Goal: Task Accomplishment & Management: Manage account settings

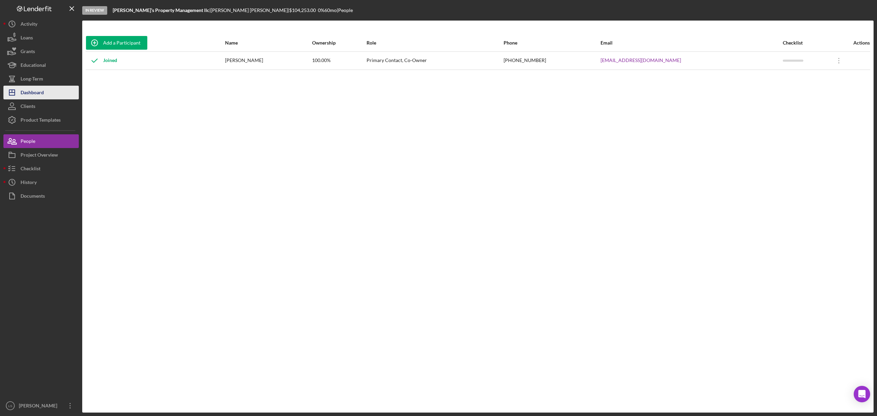
click at [23, 93] on div "Dashboard" at bounding box center [32, 93] width 23 height 15
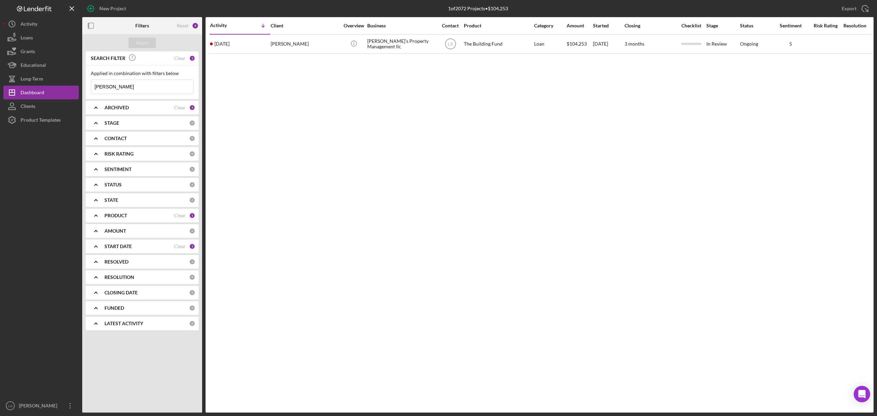
click at [137, 86] on input "[PERSON_NAME]" at bounding box center [142, 87] width 102 height 14
type input "l"
click at [139, 83] on input at bounding box center [142, 87] width 102 height 14
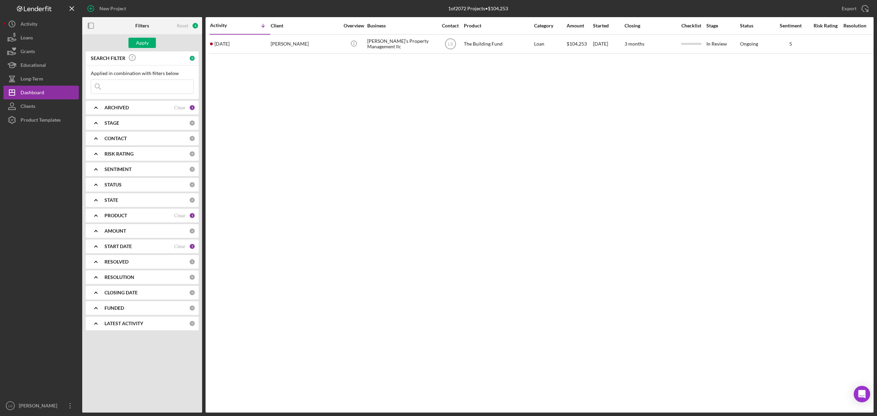
click at [144, 109] on div "ARCHIVED" at bounding box center [139, 107] width 70 height 5
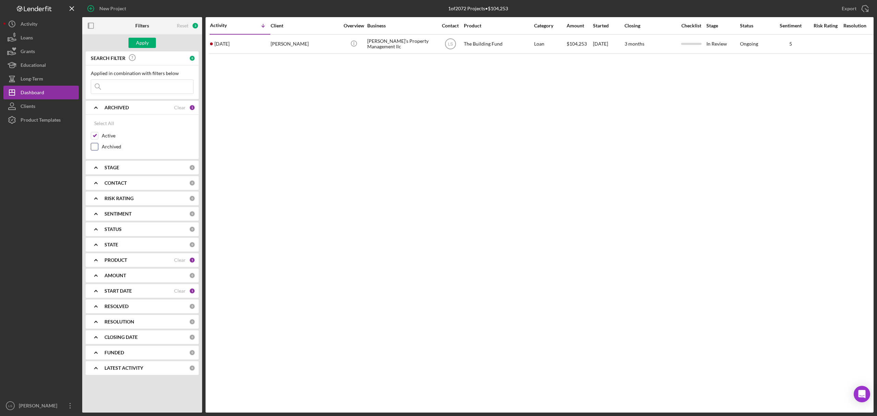
click at [97, 147] on input "Archived" at bounding box center [94, 146] width 7 height 7
checkbox input "true"
click at [150, 260] on div "PRODUCT" at bounding box center [139, 259] width 70 height 5
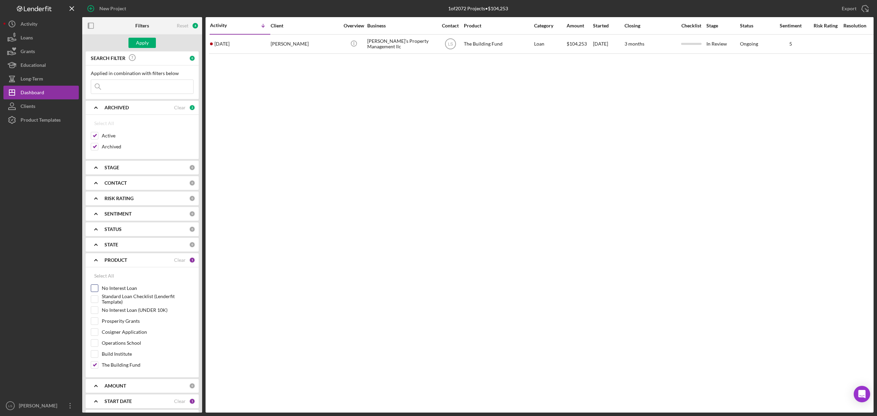
click at [94, 291] on input "No Interest Loan" at bounding box center [94, 288] width 7 height 7
checkbox input "true"
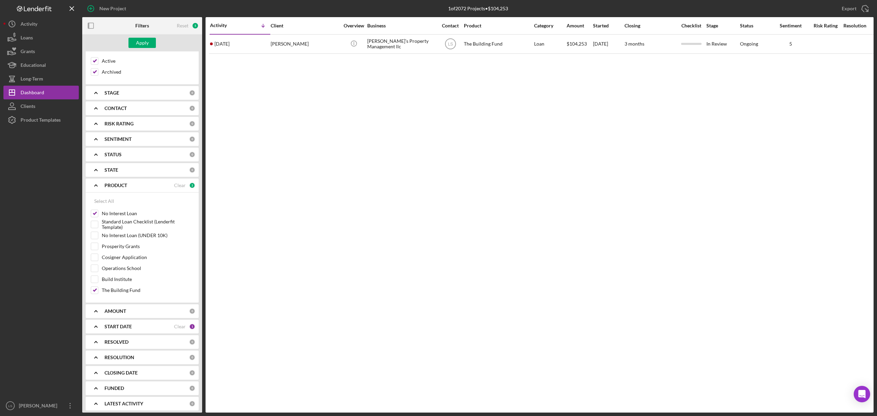
scroll to position [80, 0]
click at [155, 323] on div "START DATE" at bounding box center [139, 323] width 70 height 5
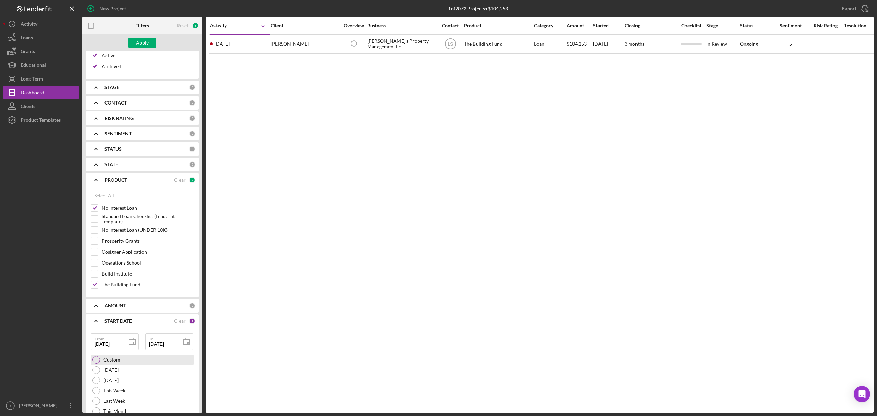
click at [93, 361] on div at bounding box center [96, 360] width 8 height 8
click at [124, 345] on icon at bounding box center [132, 341] width 17 height 17
drag, startPoint x: 114, startPoint y: 345, endPoint x: 37, endPoint y: 343, distance: 77.1
click at [40, 346] on div "New Project 1 of 2072 Projects • $104,253 [PERSON_NAME] Export Icon/Export Filt…" at bounding box center [438, 206] width 870 height 412
type input "m2/d5/yyyy"
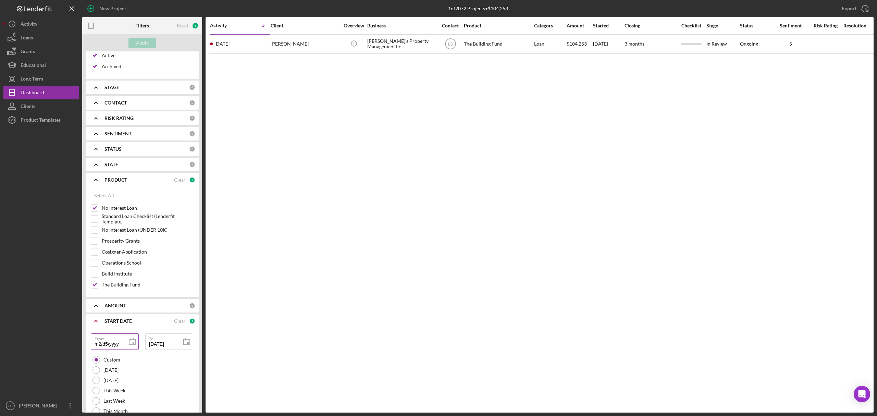
drag, startPoint x: 119, startPoint y: 345, endPoint x: 94, endPoint y: 341, distance: 25.6
click at [94, 341] on input "m2/d5/yyyy" at bounding box center [115, 341] width 48 height 16
drag, startPoint x: 173, startPoint y: 344, endPoint x: 127, endPoint y: 343, distance: 46.3
click at [127, 342] on div "From – To [DATE] [DATE]" at bounding box center [142, 343] width 103 height 21
click at [143, 46] on div "Apply" at bounding box center [142, 43] width 13 height 10
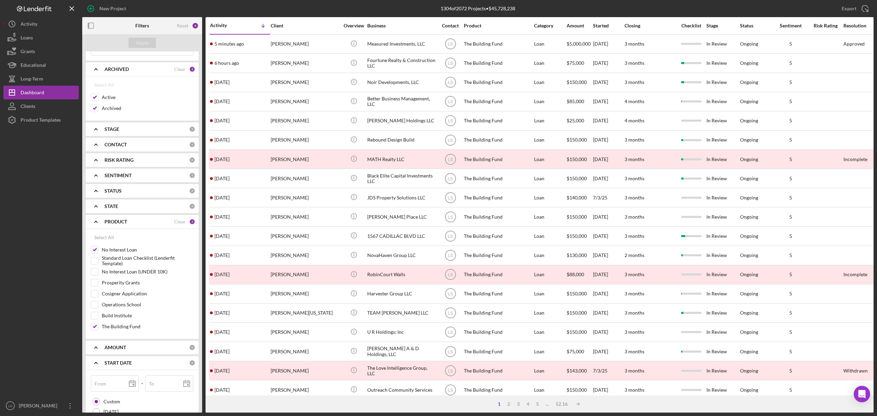
scroll to position [0, 0]
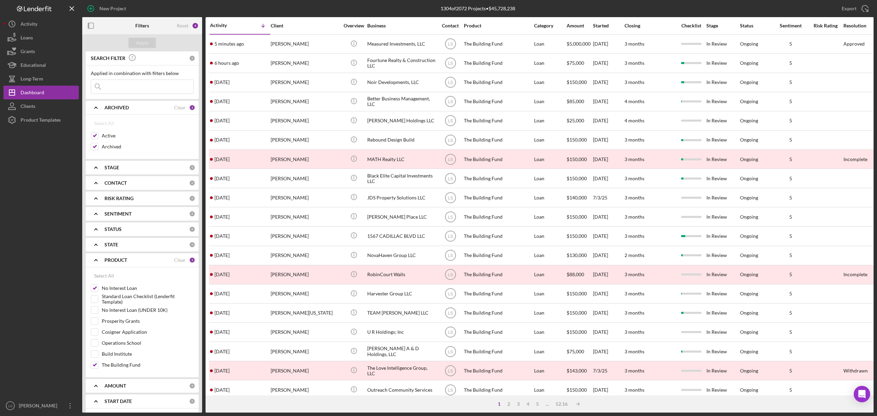
click at [119, 87] on input at bounding box center [142, 87] width 102 height 14
type input "t"
type input "te"
type input "tei"
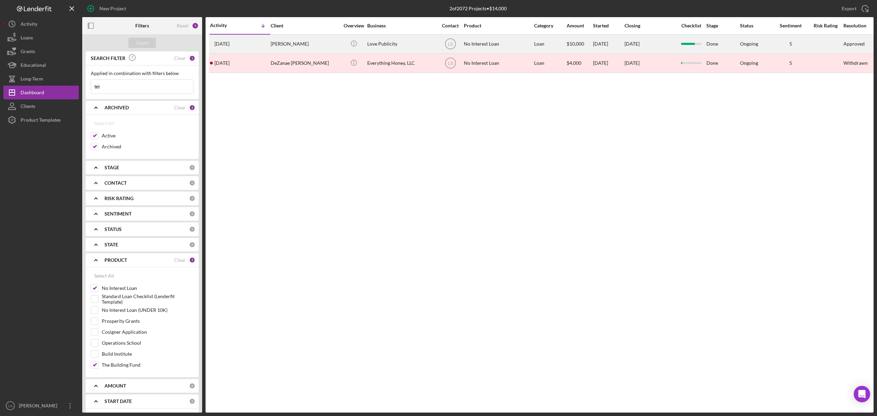
type input "tei"
click at [413, 42] on div "Love Publicity" at bounding box center [401, 44] width 68 height 18
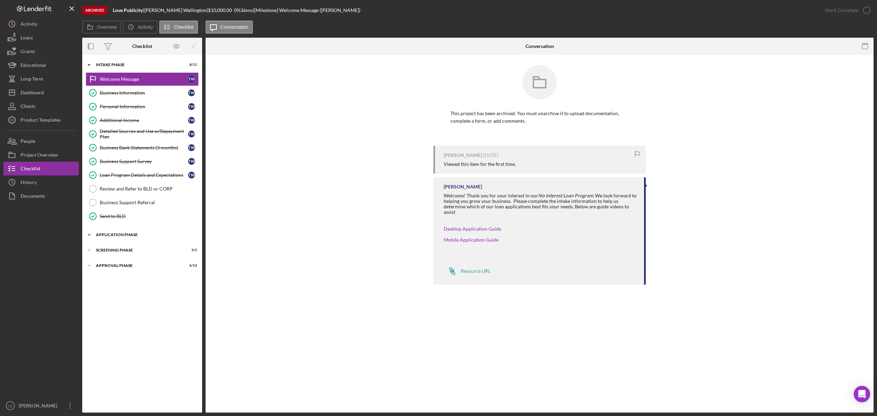
click at [145, 235] on div "Icon/Expander Application Phase 5 / 7" at bounding box center [142, 235] width 120 height 14
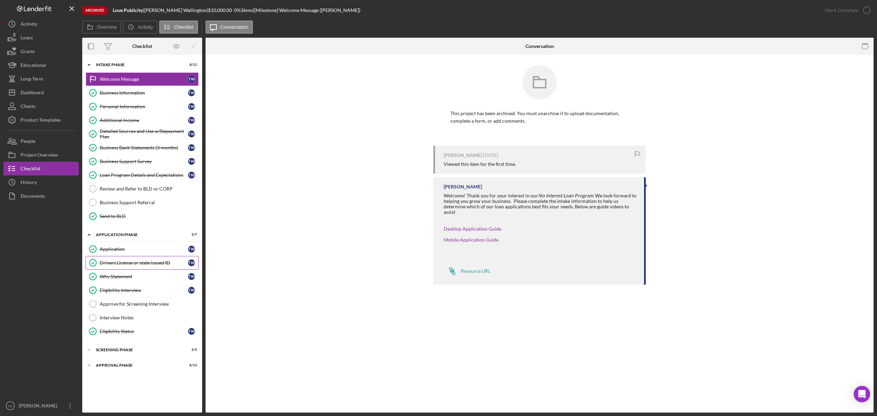
click at [146, 265] on div "Drivers License or state issued ID" at bounding box center [144, 262] width 88 height 5
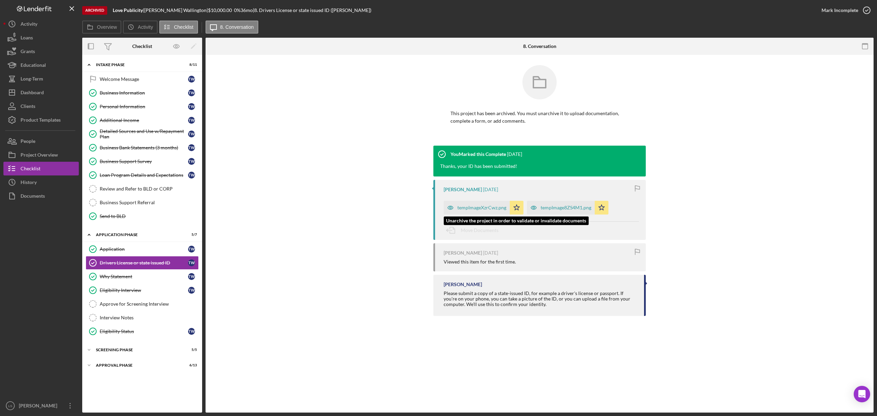
click at [488, 208] on div "tempImageXzrCwz.png" at bounding box center [481, 207] width 49 height 5
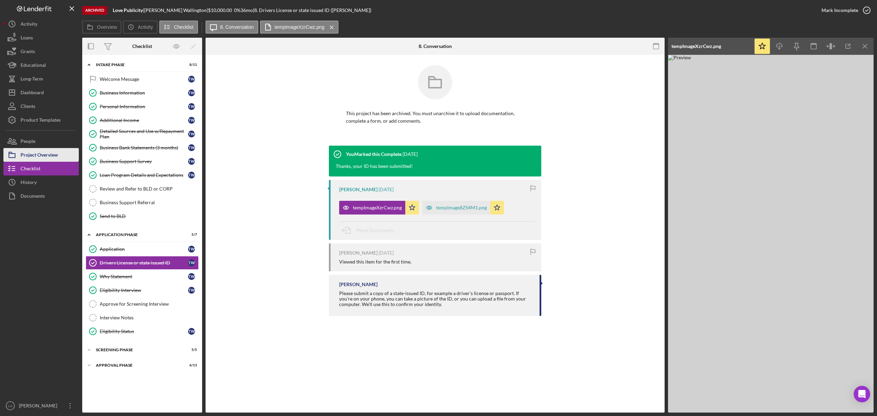
click at [40, 149] on div "Project Overview" at bounding box center [39, 155] width 37 height 15
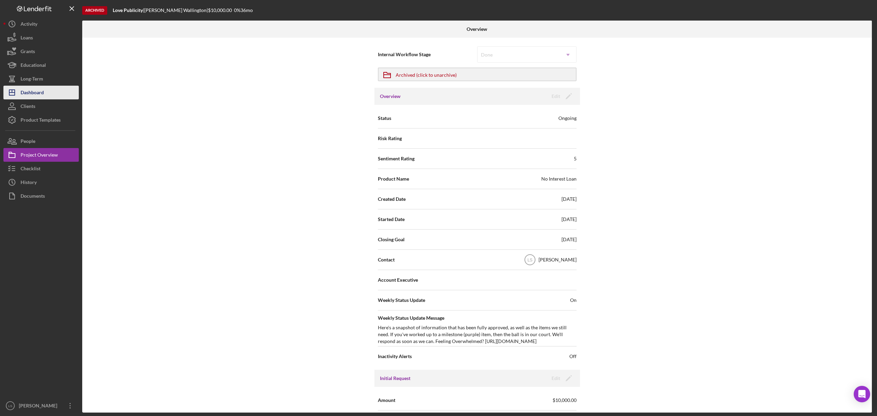
click at [50, 95] on button "Icon/Dashboard Dashboard" at bounding box center [40, 93] width 75 height 14
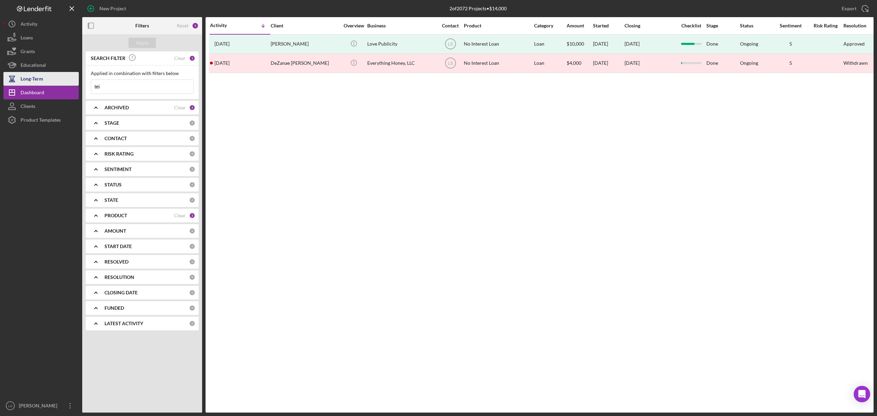
drag, startPoint x: 116, startPoint y: 88, endPoint x: 42, endPoint y: 82, distance: 74.2
click at [71, 86] on div "New Project 2 of 2072 Projects • $14,000 tei Export Icon/Export Filters Reset 5…" at bounding box center [438, 206] width 870 height 412
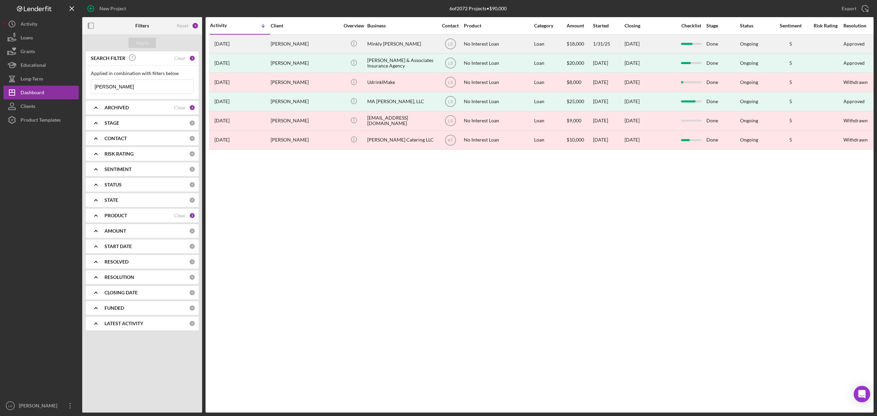
type input "[PERSON_NAME]"
click at [323, 47] on div "[PERSON_NAME]" at bounding box center [305, 44] width 68 height 18
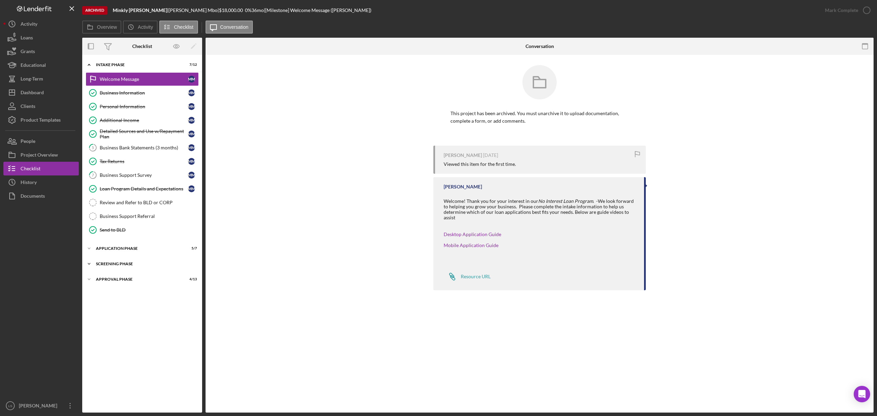
click at [140, 262] on div "Icon/Expander Screening Phase 4 / 4" at bounding box center [142, 264] width 120 height 14
click at [117, 345] on div "Icon/Expander Approval Phase 4 / 13" at bounding box center [142, 338] width 120 height 14
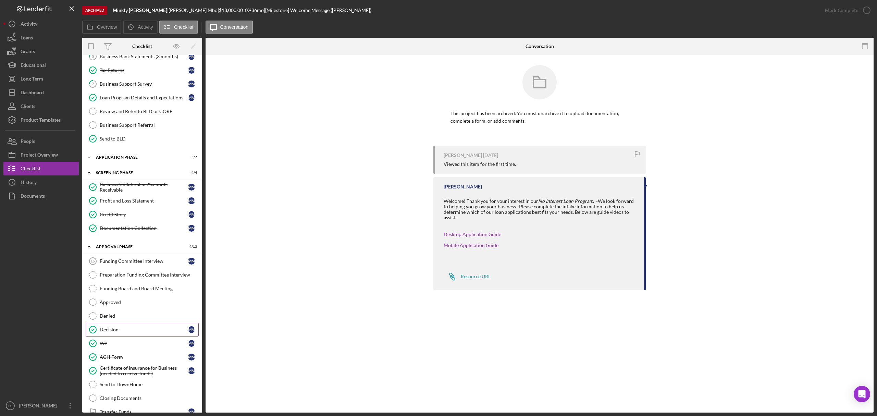
scroll to position [124, 0]
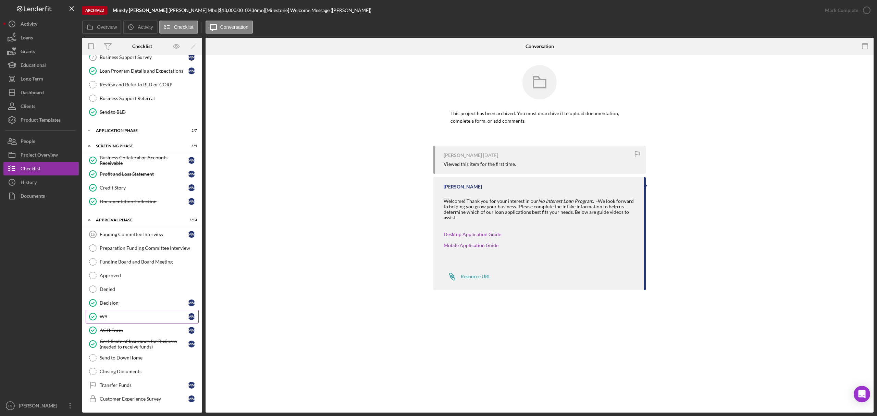
drag, startPoint x: 141, startPoint y: 324, endPoint x: 141, endPoint y: 320, distance: 4.5
click at [141, 323] on link "ACH Form ACH Form M M" at bounding box center [142, 330] width 113 height 14
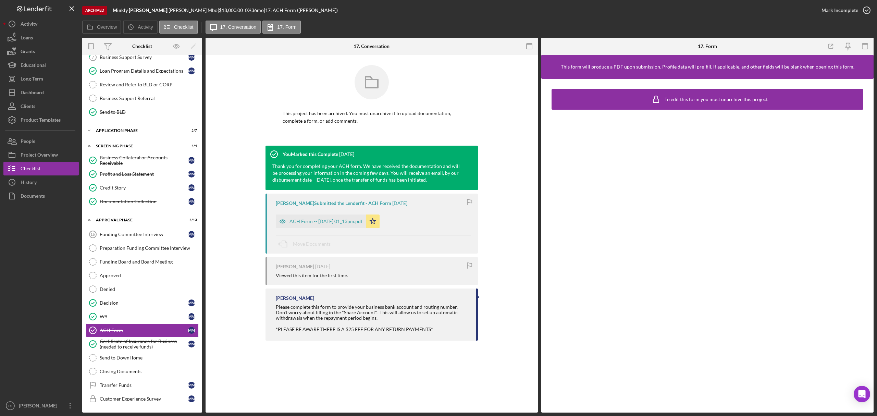
scroll to position [124, 0]
drag, startPoint x: 330, startPoint y: 204, endPoint x: 320, endPoint y: 221, distance: 19.6
click at [331, 205] on div "[PERSON_NAME] Submitted the Lenderfit - ACH Form" at bounding box center [333, 202] width 115 height 5
click at [317, 225] on div "ACH Form -- [DATE] 01_13pm.pdf" at bounding box center [321, 221] width 90 height 14
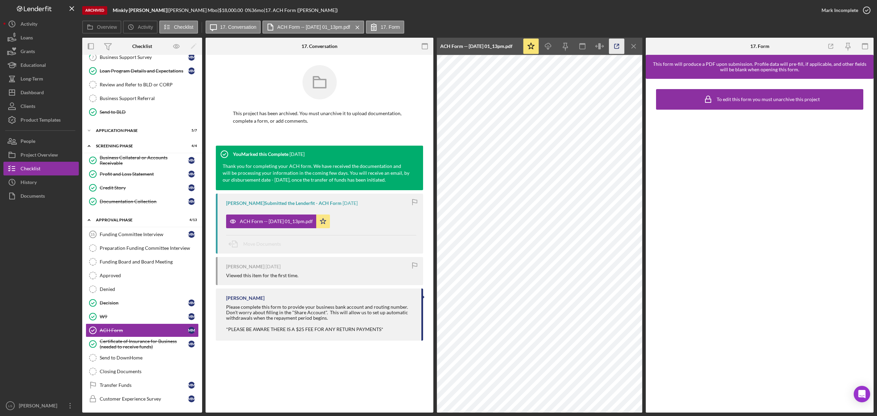
drag, startPoint x: 618, startPoint y: 45, endPoint x: 615, endPoint y: 52, distance: 8.3
click at [617, 52] on icon "button" at bounding box center [616, 46] width 15 height 15
click at [51, 95] on button "Icon/Dashboard Dashboard" at bounding box center [40, 93] width 75 height 14
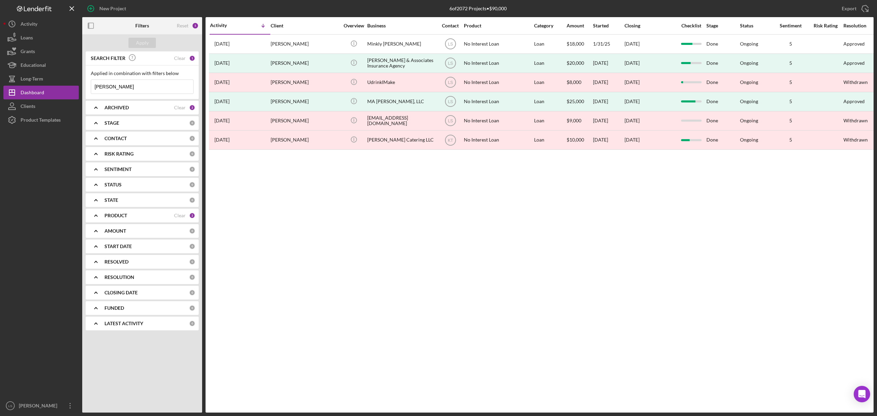
drag, startPoint x: 137, startPoint y: 84, endPoint x: 84, endPoint y: 77, distance: 53.5
click at [84, 77] on div "SEARCH FILTER Clear 1 Applied in combination with filters below [PERSON_NAME] I…" at bounding box center [142, 193] width 120 height 284
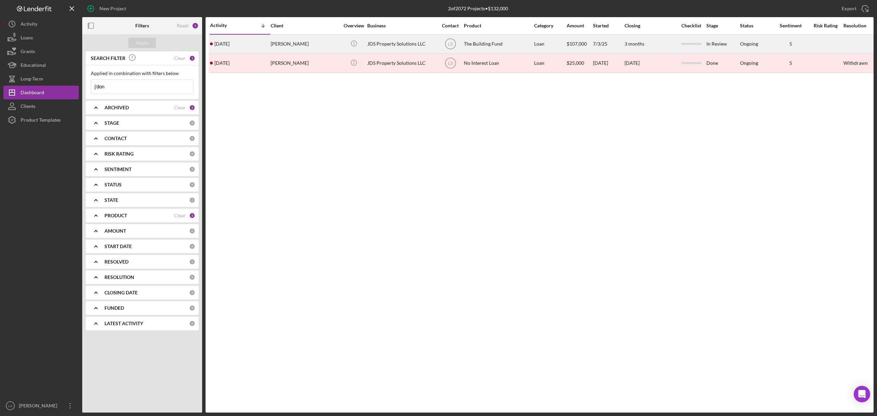
type input "j'don"
click at [311, 40] on div "[PERSON_NAME]" at bounding box center [305, 44] width 68 height 18
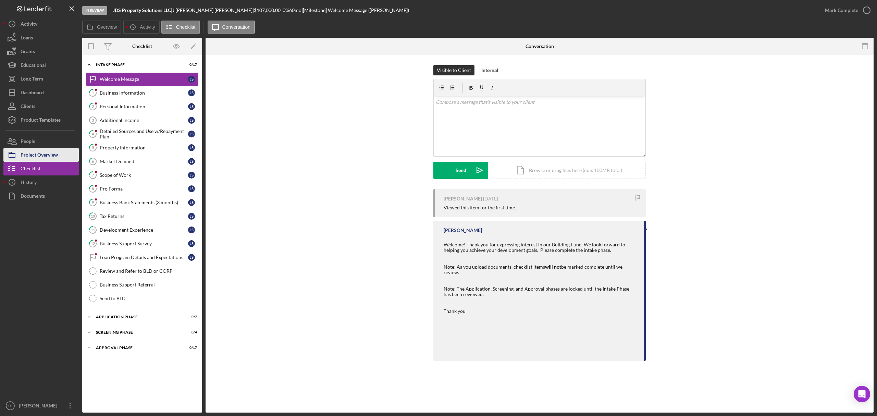
drag, startPoint x: 54, startPoint y: 159, endPoint x: 67, endPoint y: 154, distance: 13.9
click at [54, 159] on div "Project Overview" at bounding box center [39, 155] width 37 height 15
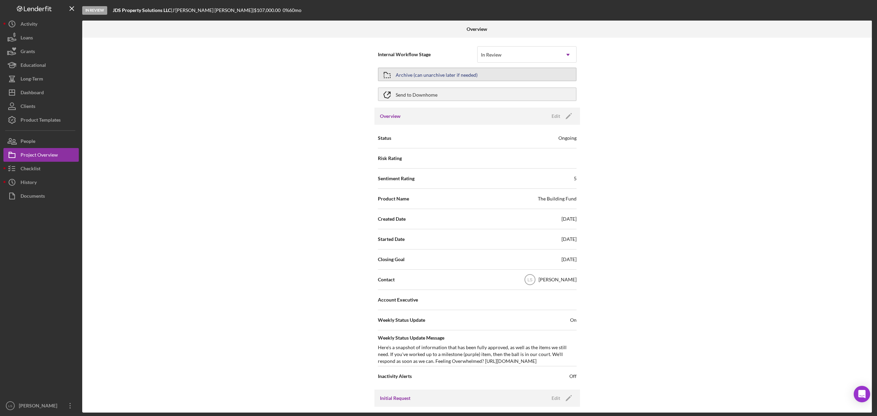
click at [513, 78] on button "Archive (can unarchive later if needed)" at bounding box center [477, 74] width 199 height 14
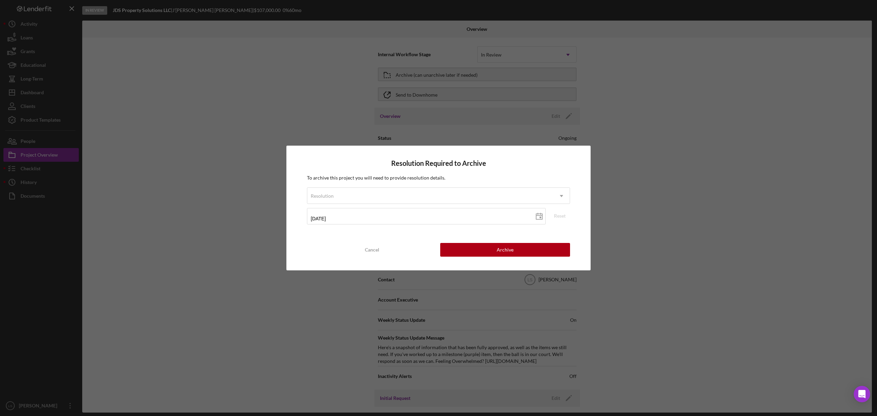
click at [451, 185] on div "To archive this project you will need to provide resolution details. Resolution…" at bounding box center [438, 201] width 263 height 55
click at [451, 190] on div "Resolution" at bounding box center [430, 196] width 246 height 16
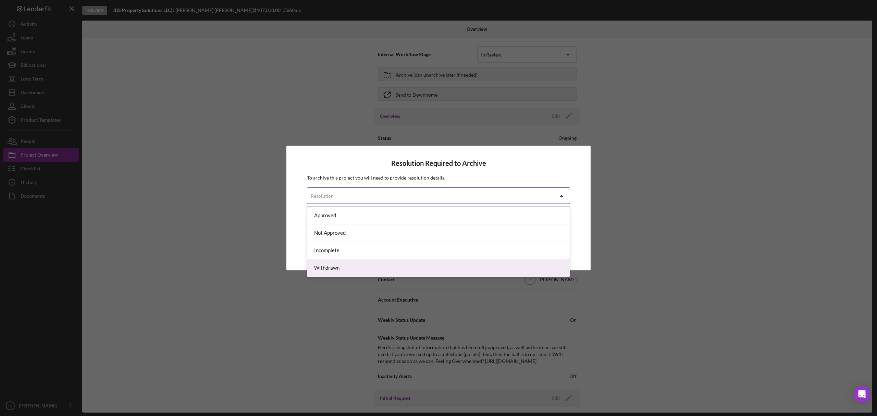
click at [399, 266] on div "Withdrawn" at bounding box center [438, 267] width 262 height 17
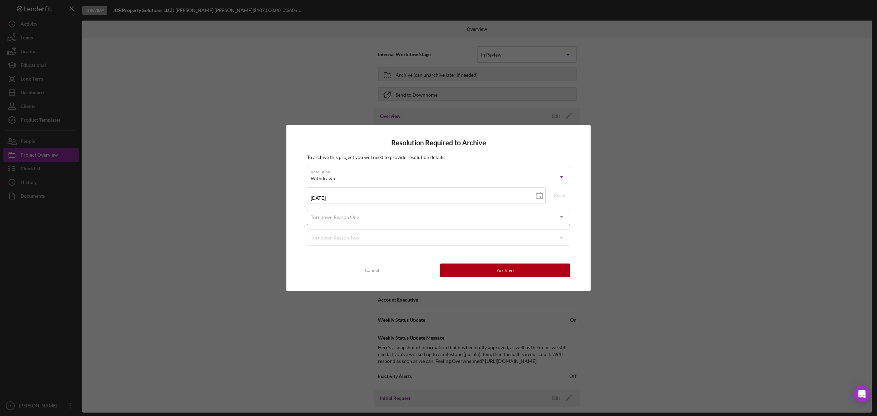
click at [440, 220] on div "Turndown Reason One" at bounding box center [430, 217] width 246 height 16
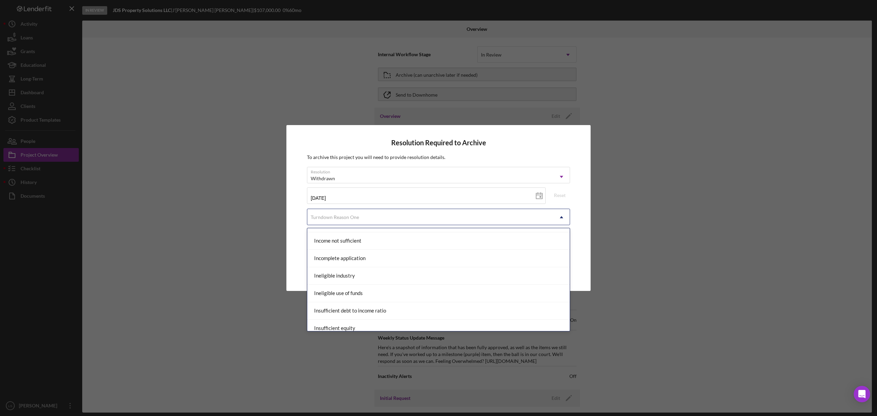
scroll to position [274, 0]
click at [419, 242] on div "Incomplete application" at bounding box center [438, 242] width 262 height 17
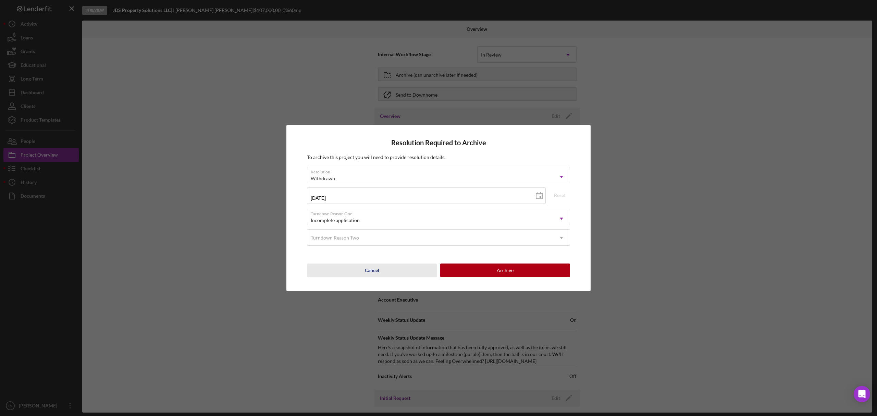
click at [384, 266] on button "Cancel" at bounding box center [372, 270] width 130 height 14
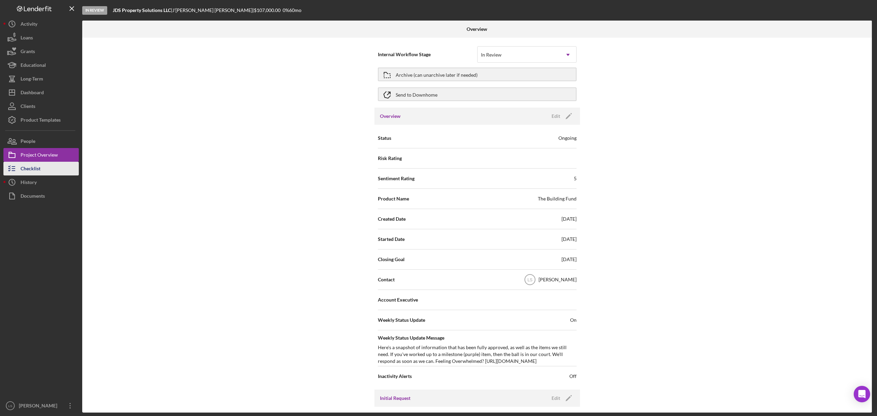
click at [33, 171] on div "Checklist" at bounding box center [31, 169] width 20 height 15
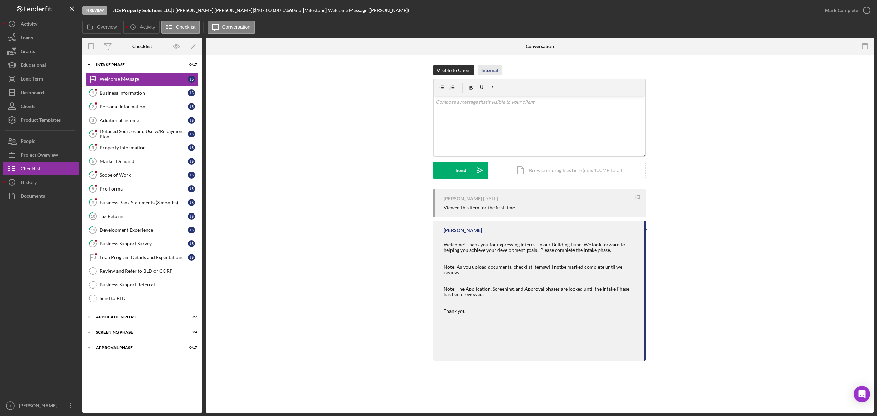
drag, startPoint x: 506, startPoint y: 70, endPoint x: 497, endPoint y: 68, distance: 9.4
click at [503, 69] on div "Visible to Client Internal" at bounding box center [539, 70] width 212 height 10
click at [497, 68] on div "Internal" at bounding box center [489, 70] width 17 height 10
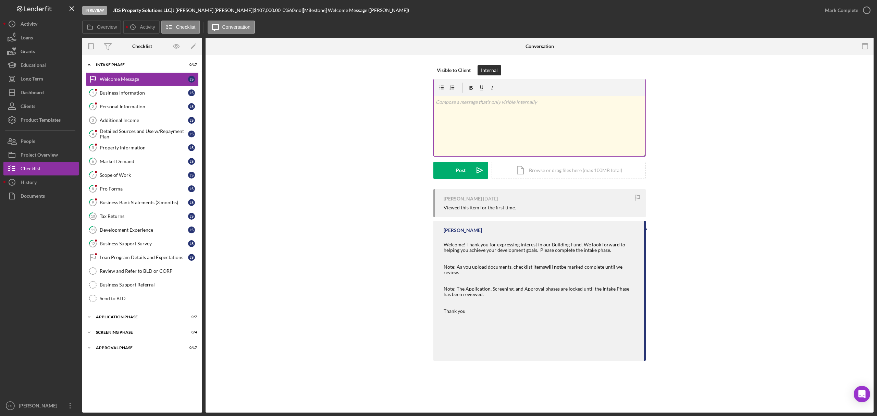
click at [496, 106] on div "v Color teal Color pink Remove color Add row above Add row below Add column bef…" at bounding box center [540, 126] width 212 height 60
click at [480, 163] on icon "Icon/icon-invite-send" at bounding box center [479, 170] width 17 height 17
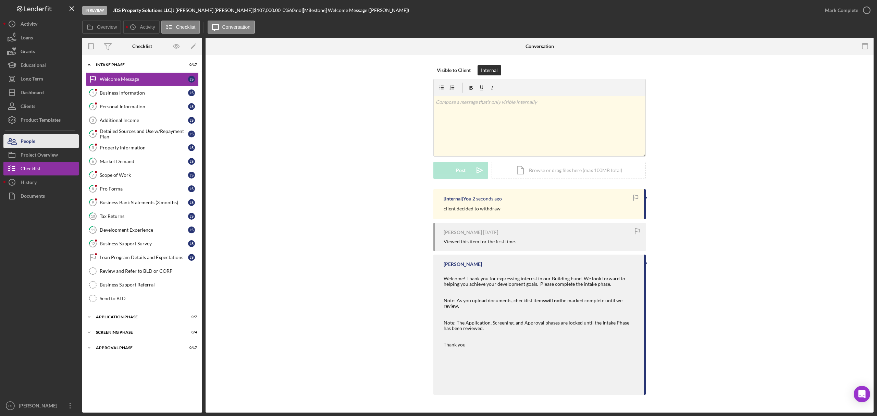
drag, startPoint x: 44, startPoint y: 151, endPoint x: 75, endPoint y: 146, distance: 31.9
click at [44, 151] on div "Project Overview" at bounding box center [39, 155] width 37 height 15
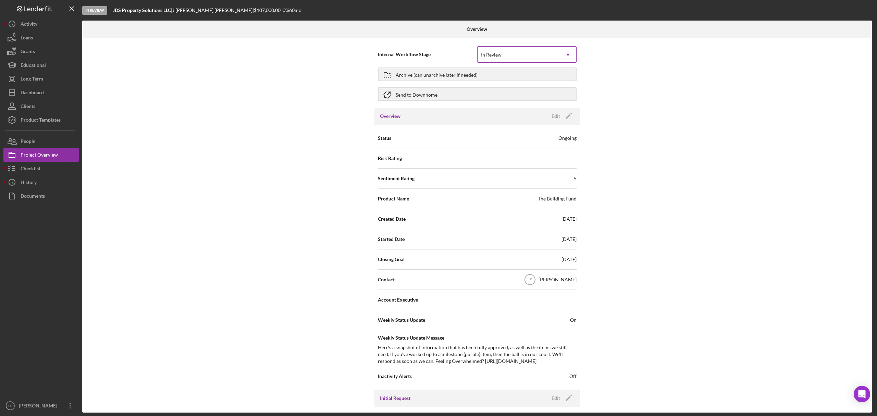
click at [532, 57] on div "In Review" at bounding box center [518, 55] width 82 height 16
click at [398, 73] on button "Archive (can unarchive later if needed)" at bounding box center [477, 74] width 199 height 14
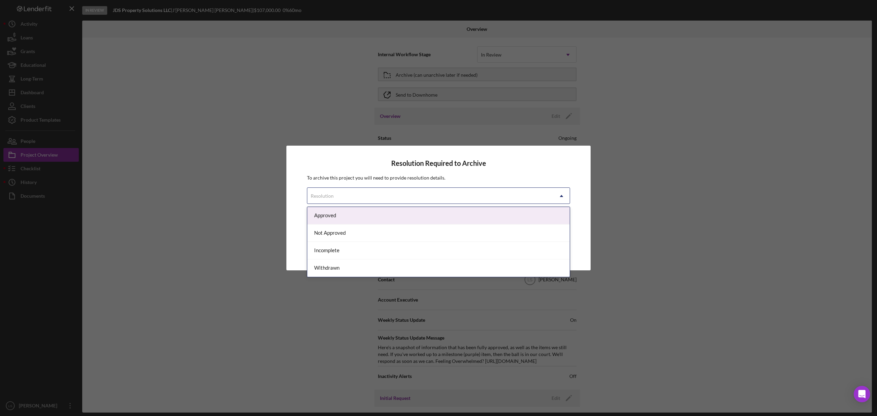
click at [469, 192] on div "Resolution" at bounding box center [430, 196] width 246 height 16
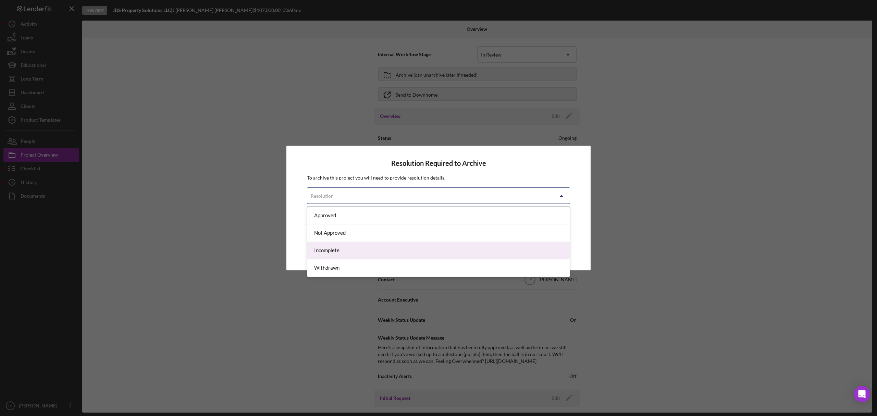
click at [407, 247] on div "Incomplete" at bounding box center [438, 250] width 262 height 17
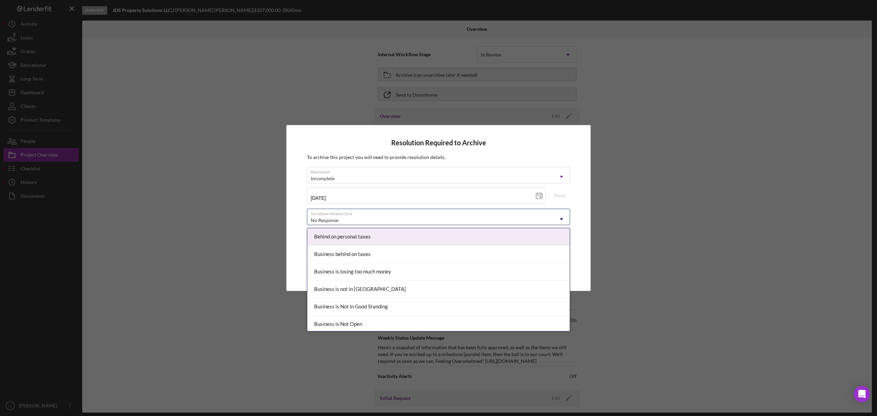
click at [410, 222] on div "No Response" at bounding box center [430, 220] width 246 height 16
type input "inco"
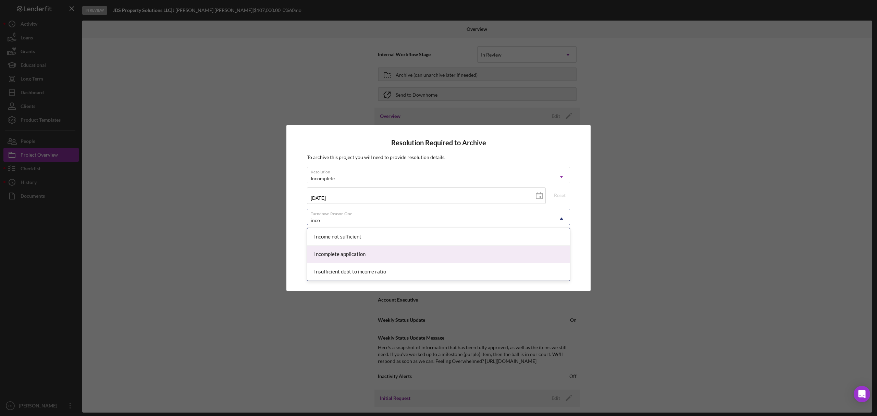
click at [389, 255] on div "Incomplete application" at bounding box center [438, 254] width 262 height 17
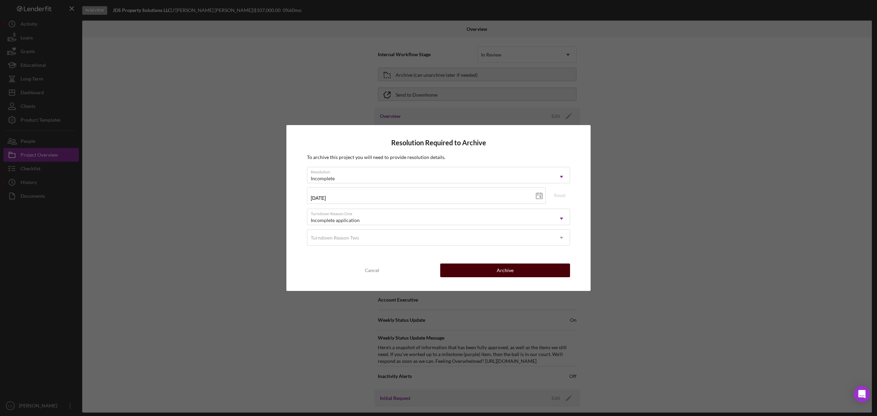
click at [511, 277] on div "Archive" at bounding box center [505, 270] width 17 height 14
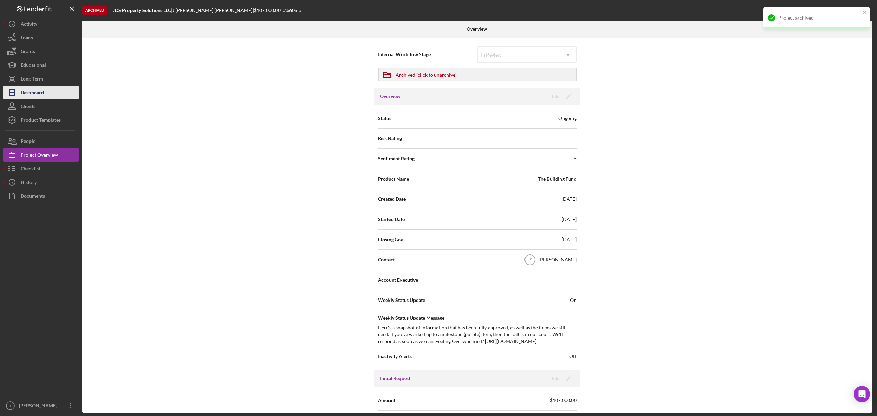
click at [34, 97] on div "Dashboard" at bounding box center [32, 93] width 23 height 15
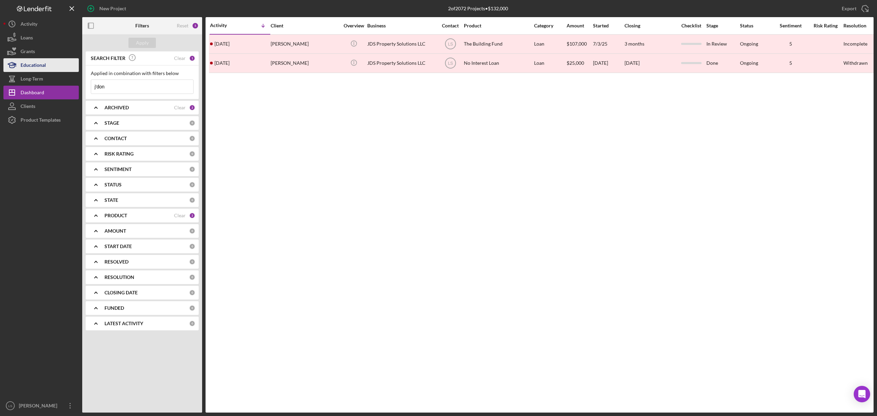
drag, startPoint x: 129, startPoint y: 88, endPoint x: 3, endPoint y: 71, distance: 126.9
click at [20, 74] on div "New Project 2 of 2072 Projects • $132,000 j'don Export Icon/Export Filters Rese…" at bounding box center [438, 206] width 870 height 412
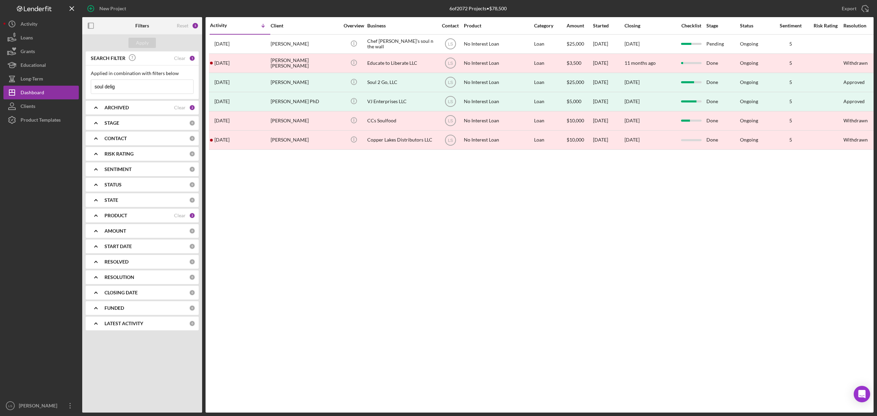
drag, startPoint x: 130, startPoint y: 87, endPoint x: -123, endPoint y: 191, distance: 273.7
click at [0, 191] on html "New Project 6 of 2072 Projects • $78,500 j'don Export Icon/Export Filters Reset…" at bounding box center [438, 208] width 877 height 416
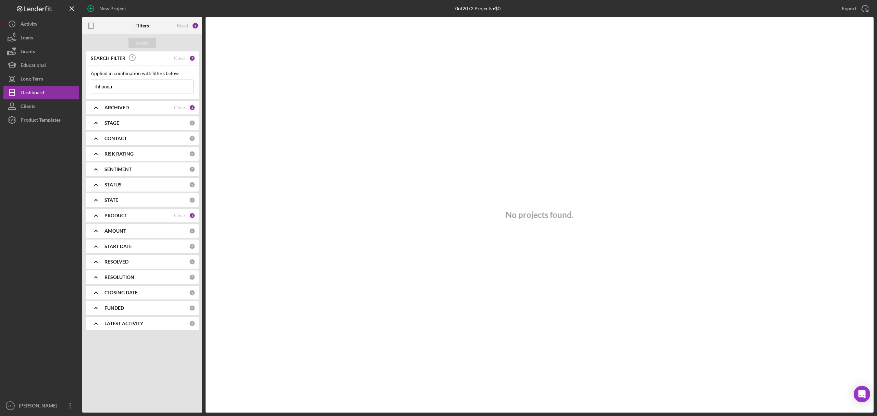
click at [102, 88] on input "rhhonda" at bounding box center [142, 87] width 102 height 14
type input "[PERSON_NAME]"
drag, startPoint x: 136, startPoint y: 87, endPoint x: 22, endPoint y: 79, distance: 114.3
click at [32, 80] on div "New Project 0 of 2072 Projects • $0 j'don Export Icon/Export Filters Reset 5 Ap…" at bounding box center [438, 206] width 870 height 412
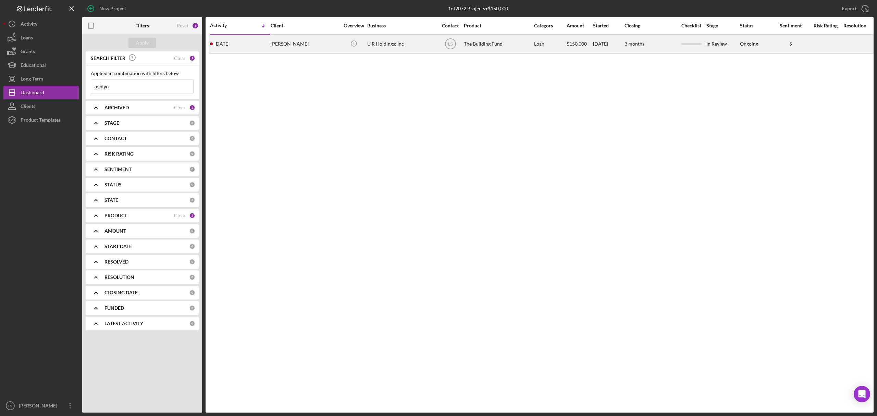
type input "ashtyn"
click at [486, 43] on div "The Building Fund" at bounding box center [498, 44] width 68 height 18
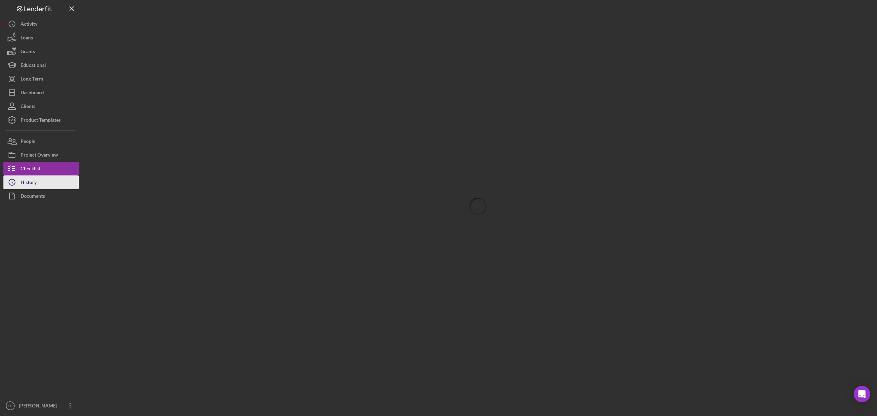
click at [42, 186] on button "Icon/History History" at bounding box center [40, 182] width 75 height 14
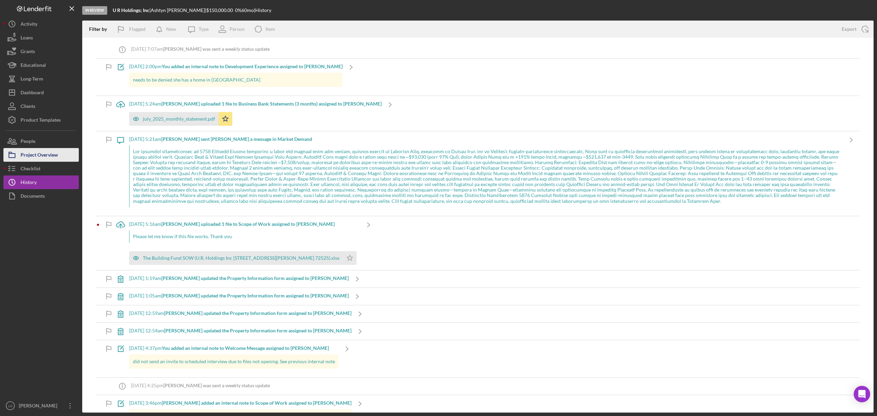
click at [37, 152] on div "Project Overview" at bounding box center [39, 155] width 37 height 15
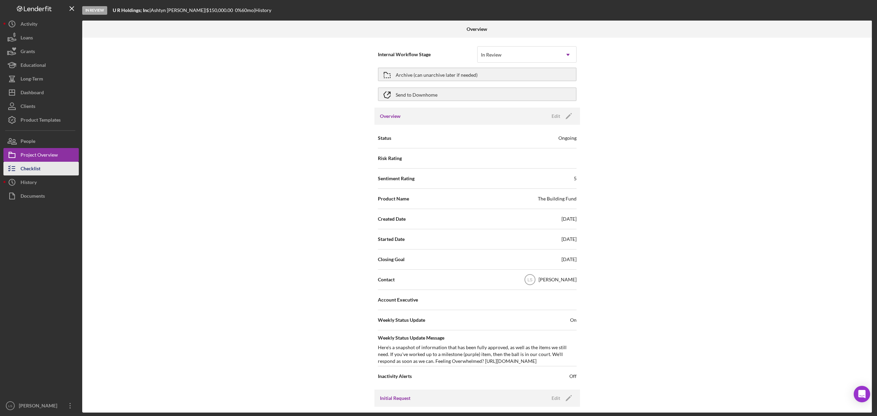
click at [13, 167] on icon "button" at bounding box center [11, 168] width 17 height 17
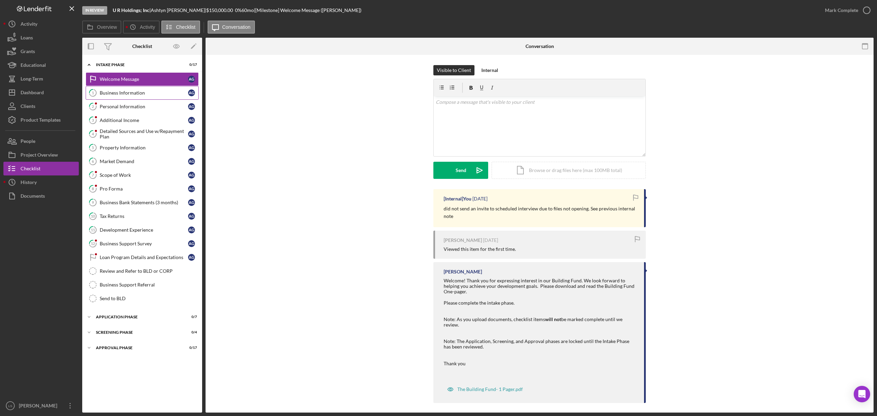
click at [136, 92] on div "Business Information" at bounding box center [144, 92] width 88 height 5
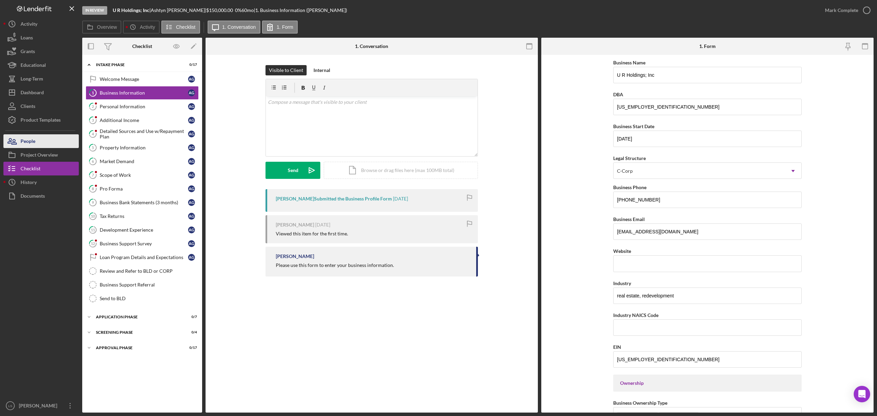
click at [48, 136] on button "People" at bounding box center [40, 141] width 75 height 14
